Goal: Information Seeking & Learning: Learn about a topic

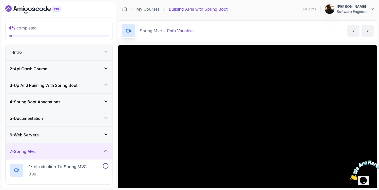
scroll to position [39, 0]
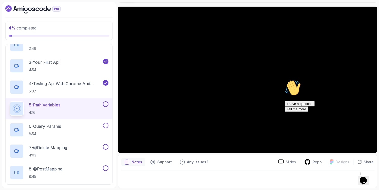
click at [285, 80] on icon "Chat attention grabber" at bounding box center [285, 80] width 0 height 0
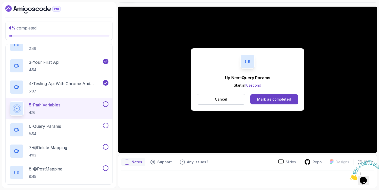
click at [128, 146] on div "Up Next: Query Params Start in 10 second Cancel Mark as completed" at bounding box center [247, 80] width 259 height 146
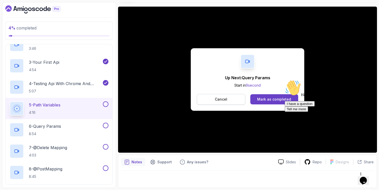
click at [225, 96] on button "Cancel" at bounding box center [221, 99] width 48 height 11
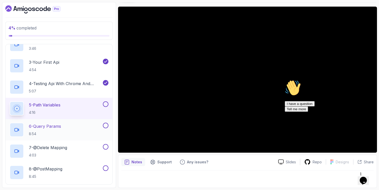
click at [60, 131] on h2 "6 - Query Params 8:54" at bounding box center [45, 129] width 32 height 13
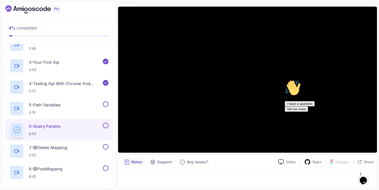
drag, startPoint x: 369, startPoint y: 116, endPoint x: 652, endPoint y: 194, distance: 293.3
click at [285, 80] on icon "Chat attention grabber" at bounding box center [285, 80] width 0 height 0
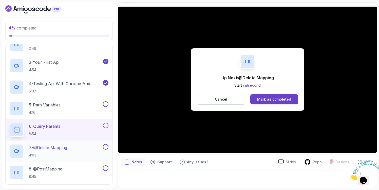
click at [51, 153] on p "4:03" at bounding box center [48, 154] width 38 height 5
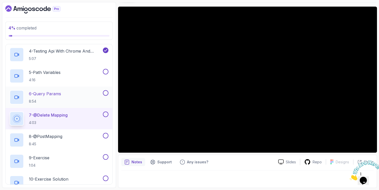
scroll to position [180, 0]
click at [60, 137] on p "8 - @PostMapping" at bounding box center [45, 135] width 33 height 6
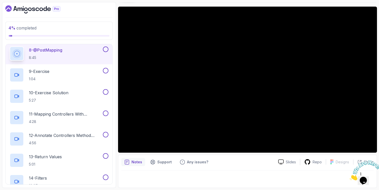
scroll to position [265, 0]
click at [58, 120] on p "4:28" at bounding box center [65, 121] width 73 height 5
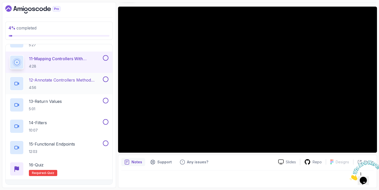
scroll to position [322, 0]
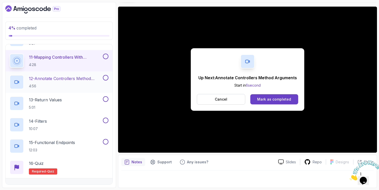
click at [48, 82] on h2 "12 - Annotate Controllers Method Arguments 4:56" at bounding box center [65, 81] width 73 height 13
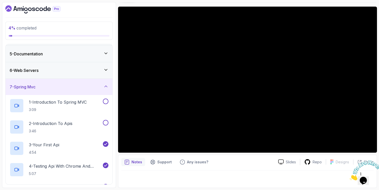
click at [77, 85] on div "7 - Spring Mvc" at bounding box center [59, 87] width 99 height 6
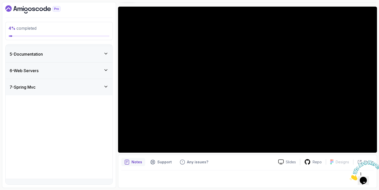
scroll to position [25, 0]
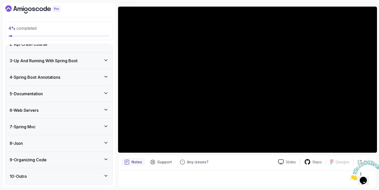
click at [66, 141] on div "8 - Json" at bounding box center [59, 143] width 99 height 6
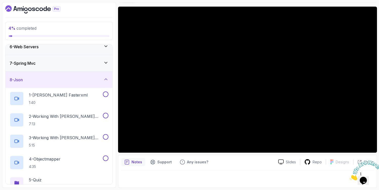
scroll to position [81, 0]
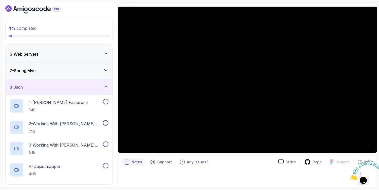
click at [73, 89] on div "8 - Json" at bounding box center [59, 87] width 99 height 6
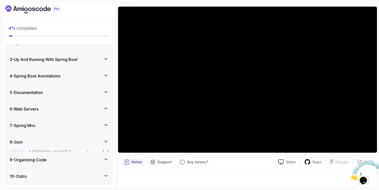
scroll to position [25, 0]
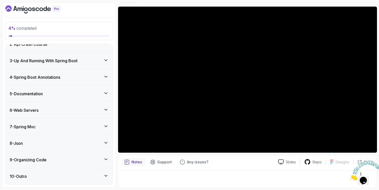
click at [64, 159] on div "9 - Organizing Code" at bounding box center [59, 159] width 99 height 6
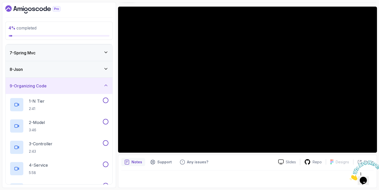
scroll to position [92, 0]
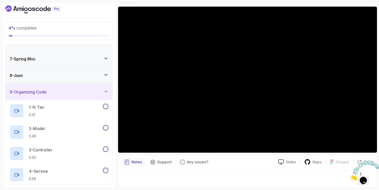
click at [72, 93] on div "9 - Organizing Code" at bounding box center [59, 92] width 99 height 6
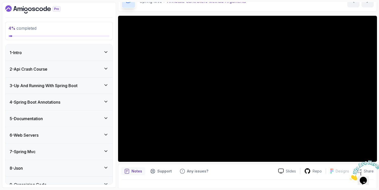
scroll to position [25, 0]
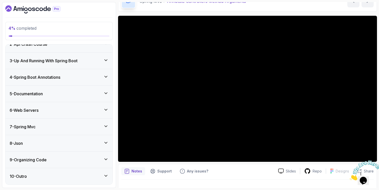
click at [106, 126] on icon at bounding box center [106, 125] width 3 height 1
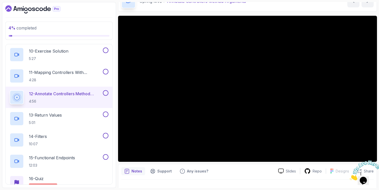
scroll to position [308, 0]
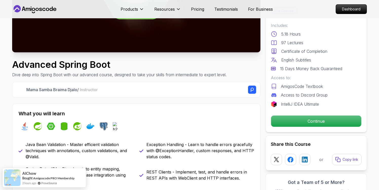
scroll to position [121, 0]
